Goal: Feedback & Contribution: Contribute content

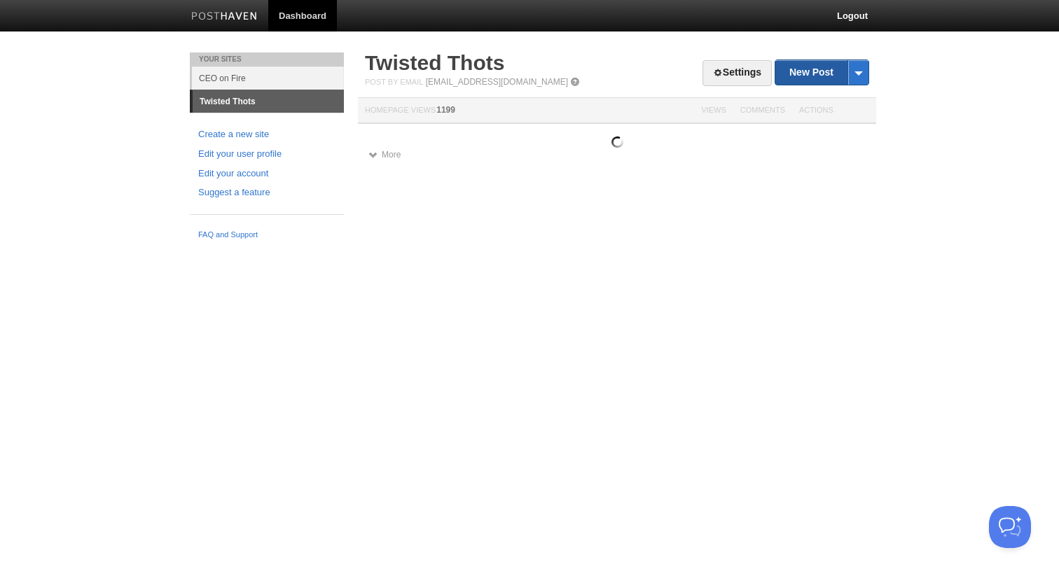
click at [789, 74] on link "New Post" at bounding box center [821, 72] width 93 height 25
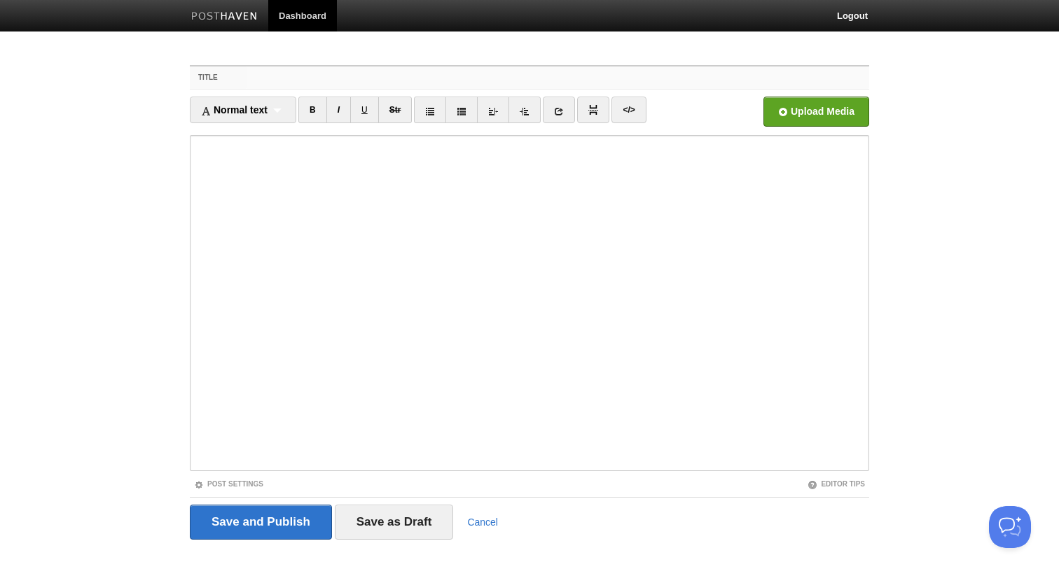
click at [361, 86] on input "Title" at bounding box center [558, 78] width 623 height 22
paste input "FCA Takeaways, Trends, and the Future of [MEDICAL_DATA] Growth with PHYNYX"
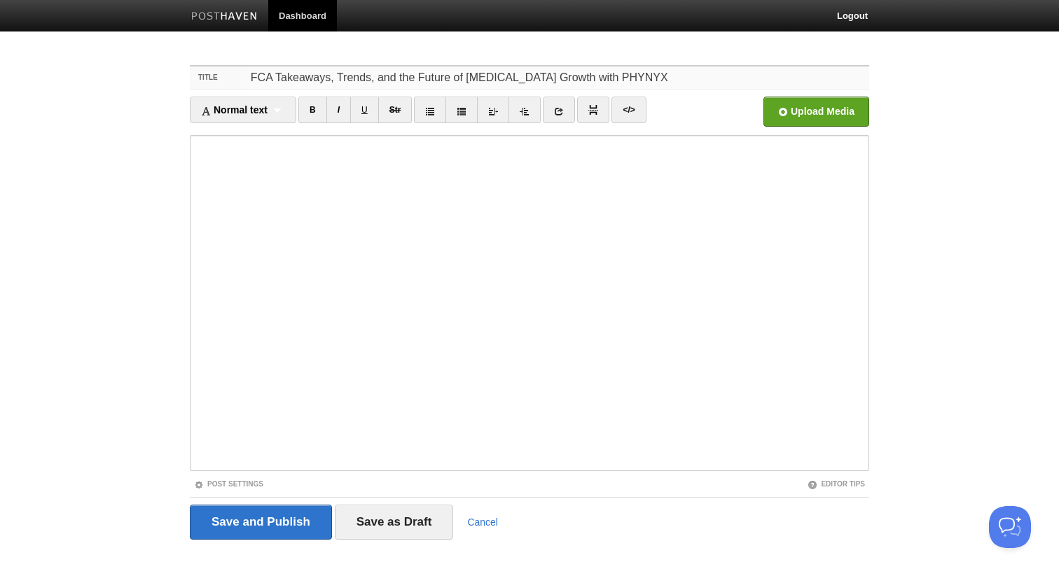
type input "FCA Takeaways, Trends, and the Future of [MEDICAL_DATA] Growth with PHYNYX"
click at [231, 531] on input "Save and Publish" at bounding box center [261, 522] width 142 height 35
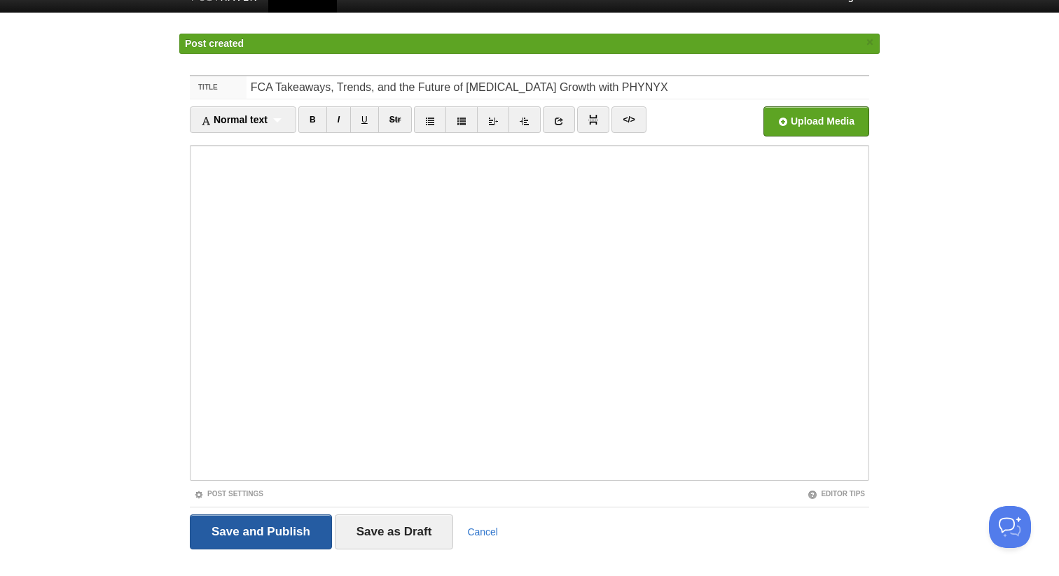
scroll to position [28, 0]
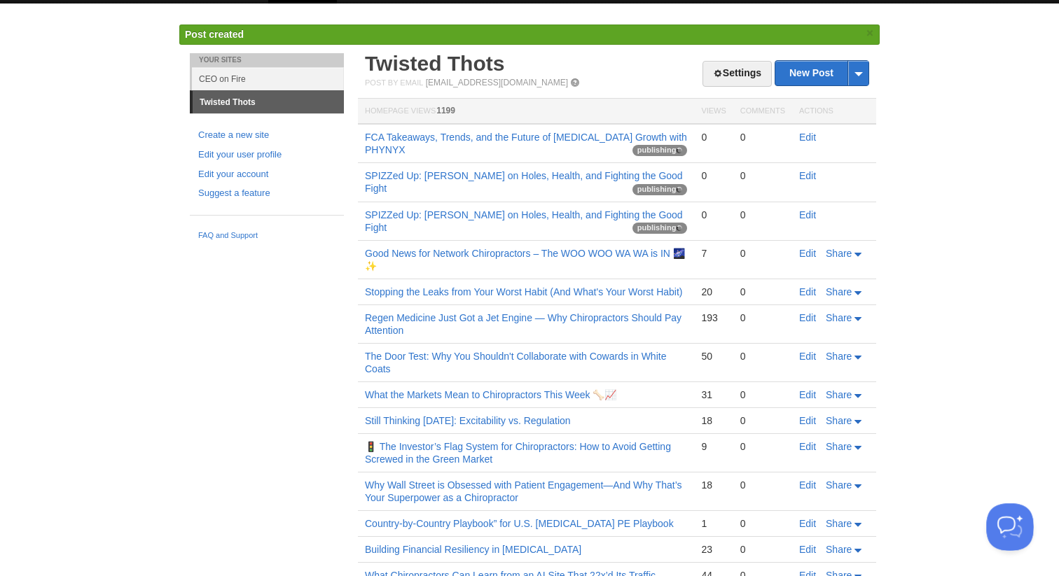
click at [1000, 522] on button "Open Beacon popover" at bounding box center [1007, 525] width 42 height 42
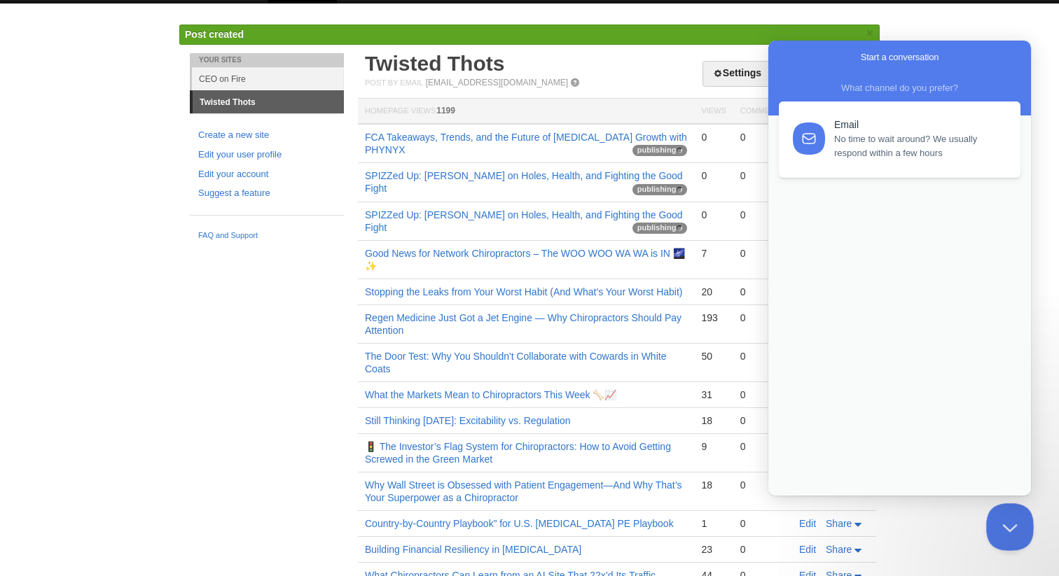
scroll to position [0, 0]
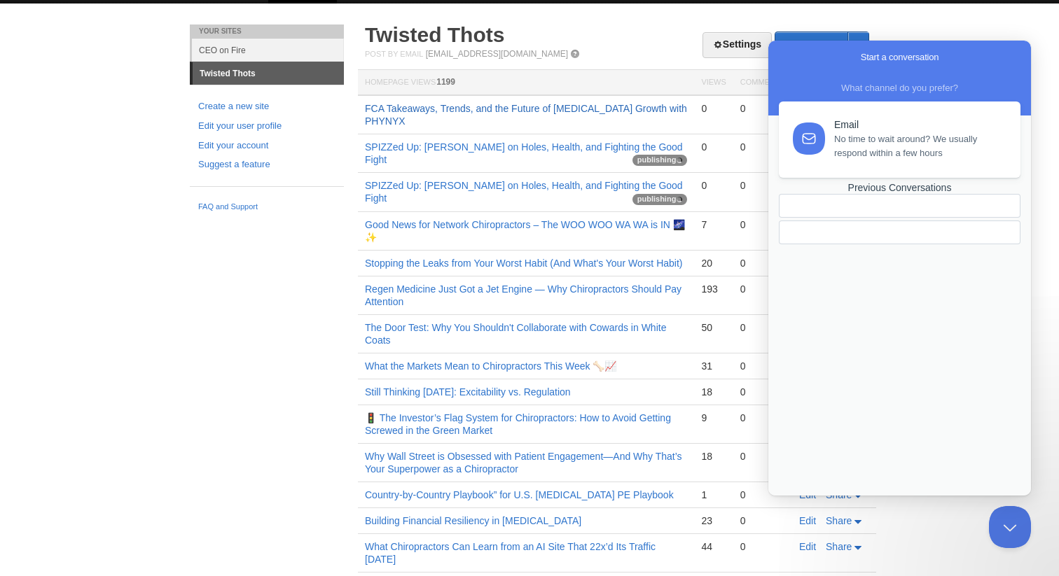
click at [518, 111] on link "FCA Takeaways, Trends, and the Future of [MEDICAL_DATA] Growth with PHYNYX" at bounding box center [526, 115] width 322 height 24
click at [583, 104] on link "FCA Takeaways, Trends, and the Future of [MEDICAL_DATA] Growth with PHYNYX" at bounding box center [526, 115] width 322 height 24
click at [153, 374] on body "Dashboard Logout Post created × Your Sites CEO on Fire Twisted Thots Create a n…" at bounding box center [529, 407] width 1059 height 871
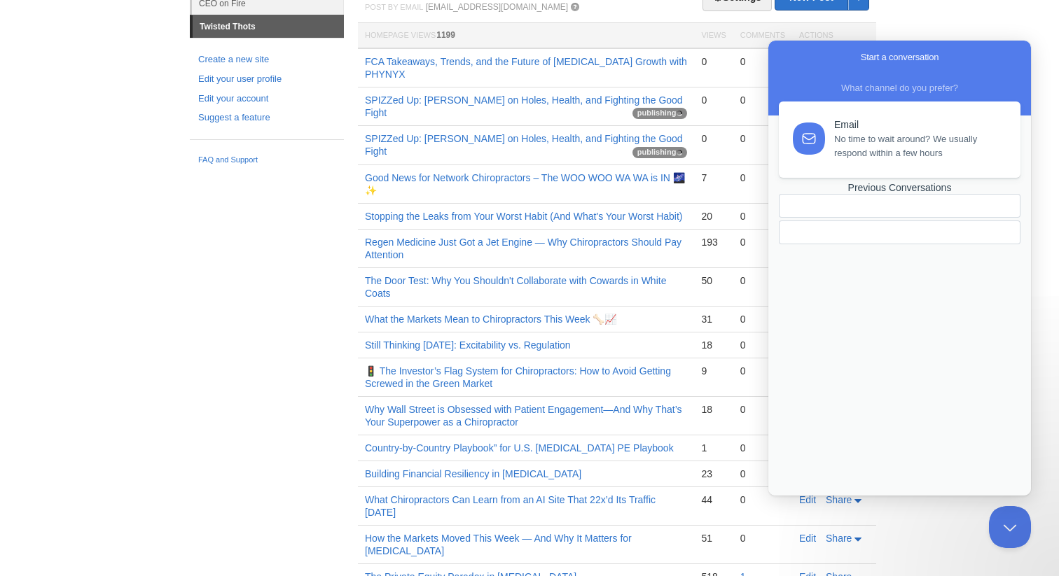
scroll to position [84, 0]
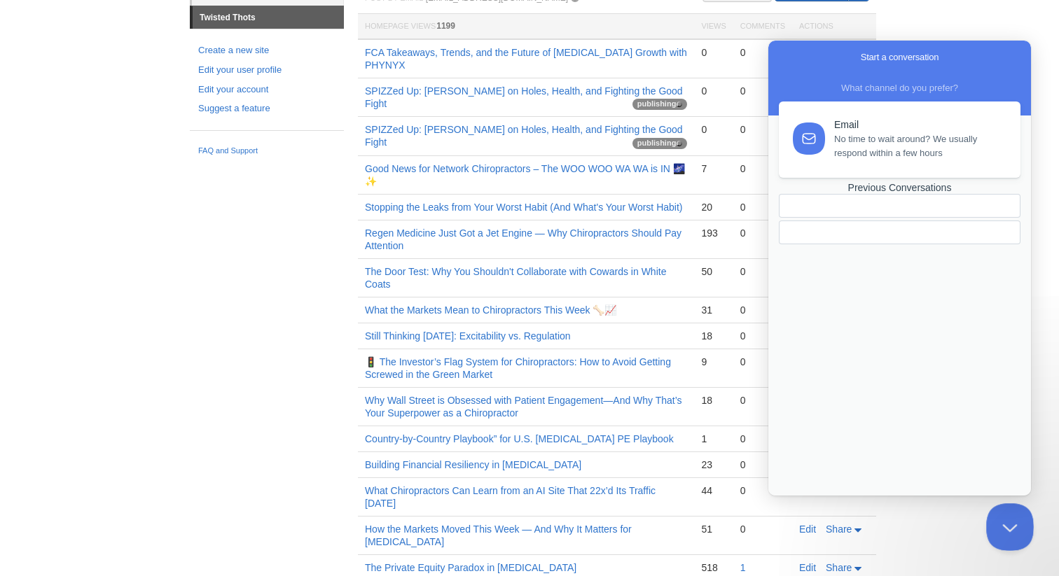
click at [1000, 522] on button "Close Beacon popover" at bounding box center [1007, 525] width 42 height 42
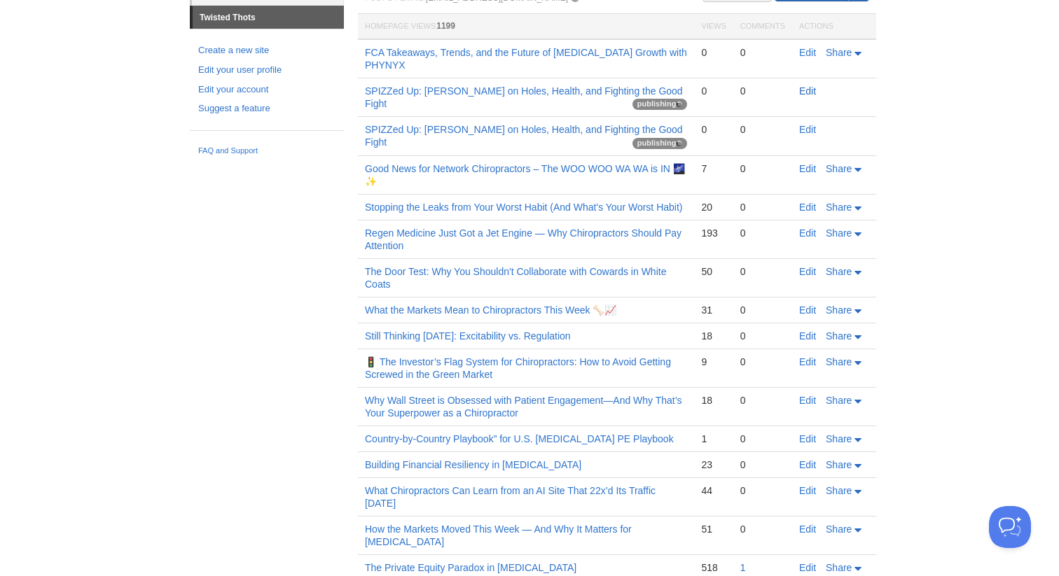
click at [807, 95] on link "Edit" at bounding box center [807, 90] width 17 height 11
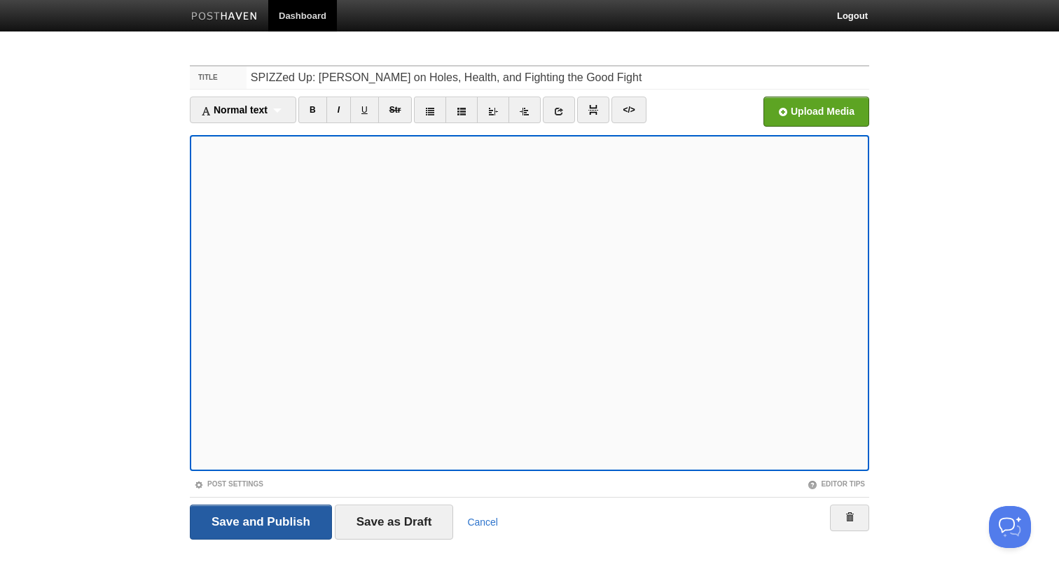
click at [304, 521] on input "Save and Publish" at bounding box center [261, 522] width 142 height 35
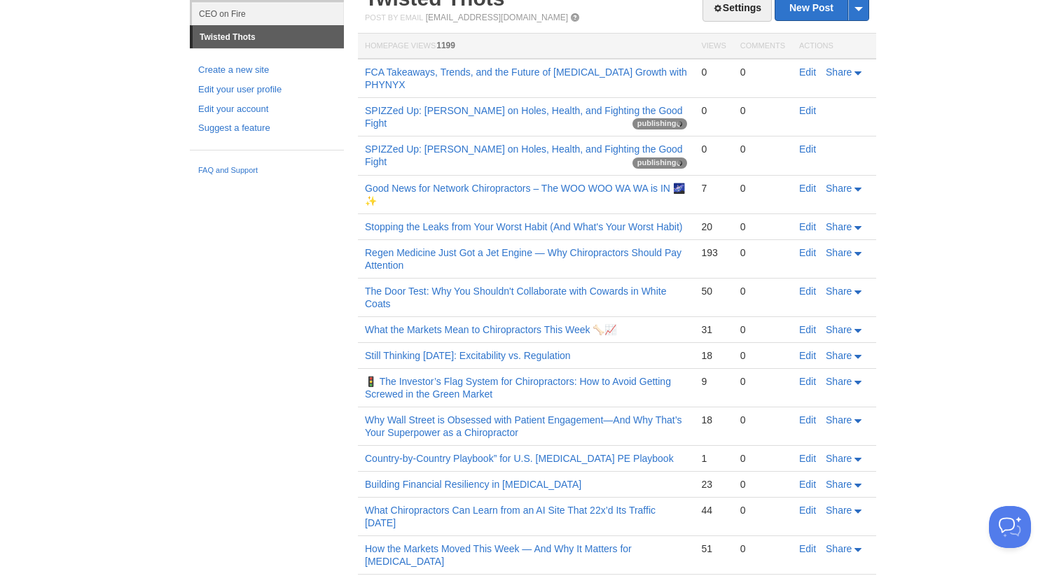
scroll to position [65, 0]
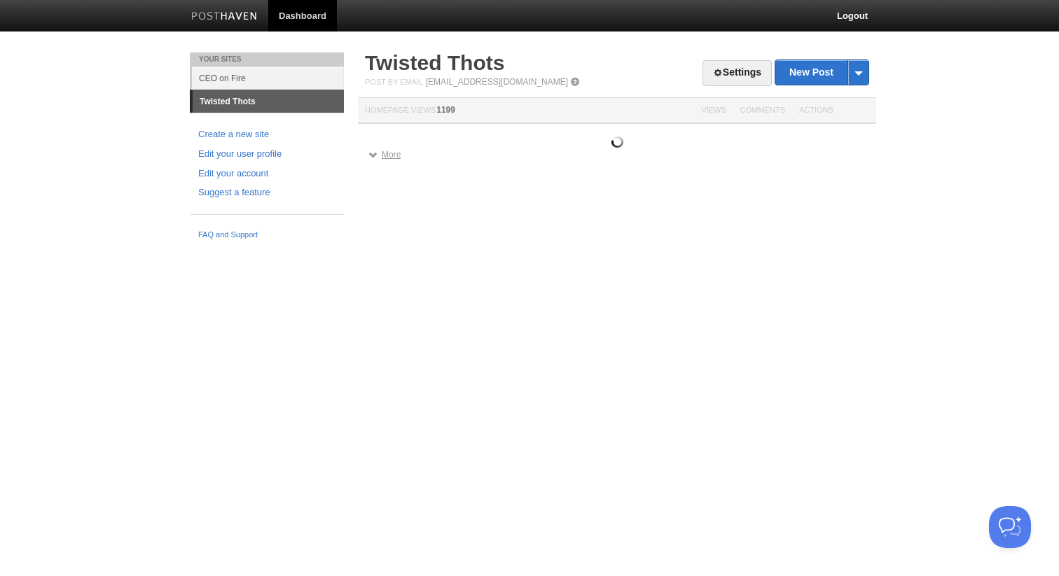
click at [383, 156] on link "More" at bounding box center [384, 155] width 32 height 10
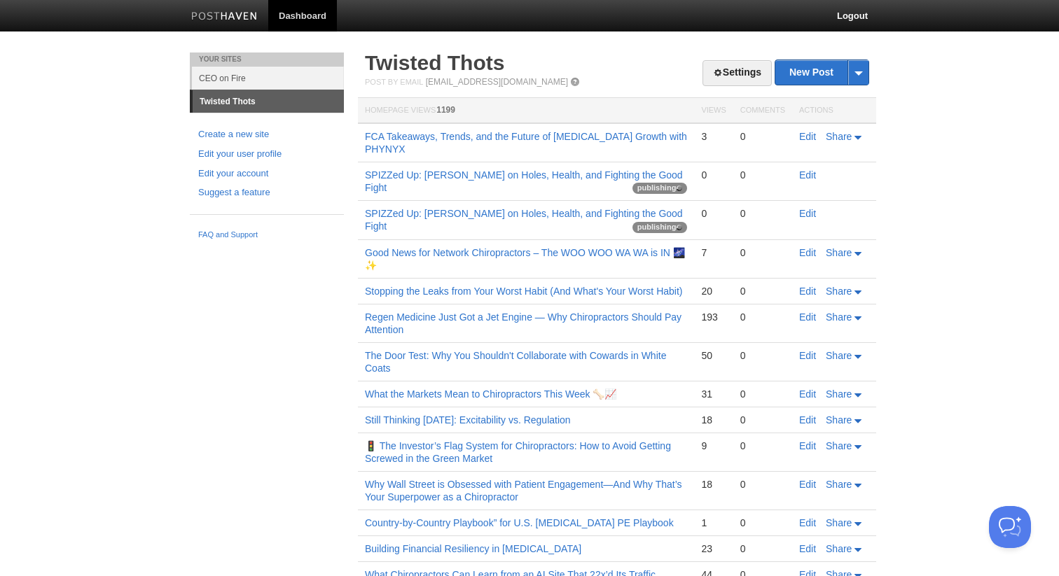
click at [69, 205] on body "Dashboard Logout Your Sites CEO on Fire Twisted Thots Create a new site Edit yo…" at bounding box center [529, 422] width 1059 height 845
click at [399, 141] on link "FCA Takeaways, Trends, and the Future of [MEDICAL_DATA] Growth with PHYNYX" at bounding box center [526, 143] width 322 height 24
